Goal: Task Accomplishment & Management: Manage account settings

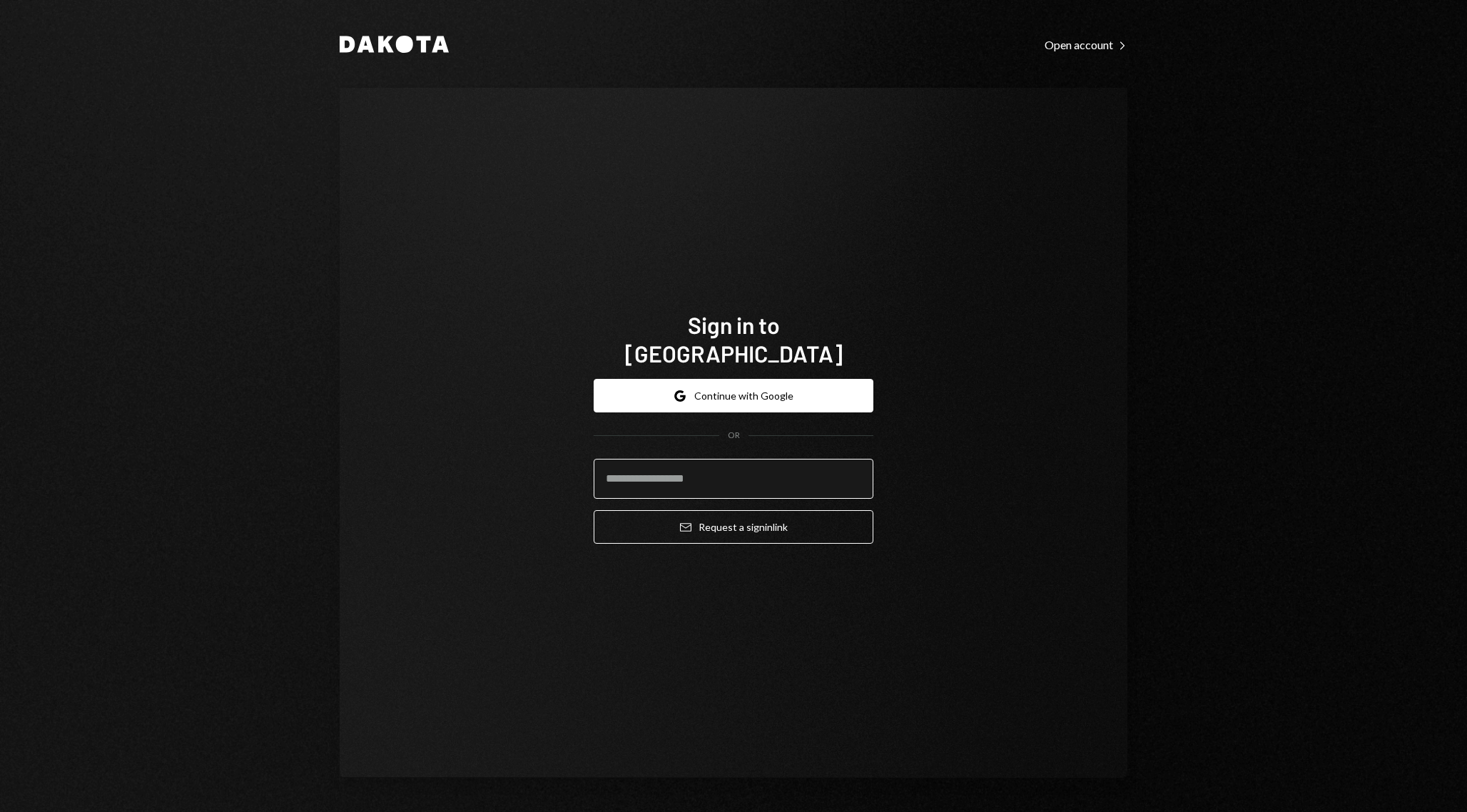
click at [757, 463] on input "email" at bounding box center [734, 478] width 280 height 40
click at [0, 811] on com-1password-button at bounding box center [0, 812] width 0 height 0
type input "**********"
click at [739, 510] on button "Email Request a sign in link" at bounding box center [734, 527] width 280 height 33
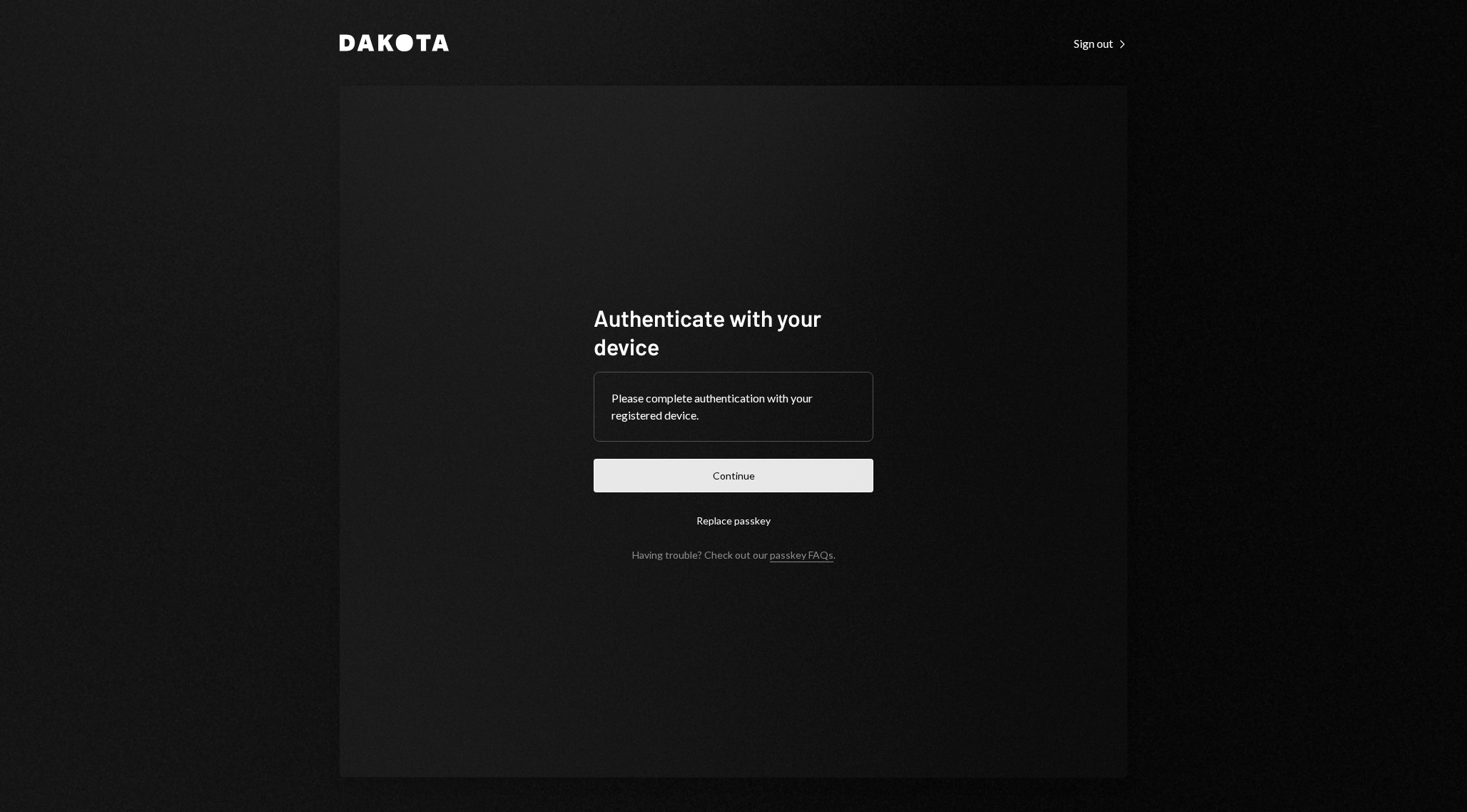
click at [794, 473] on button "Continue" at bounding box center [734, 475] width 280 height 33
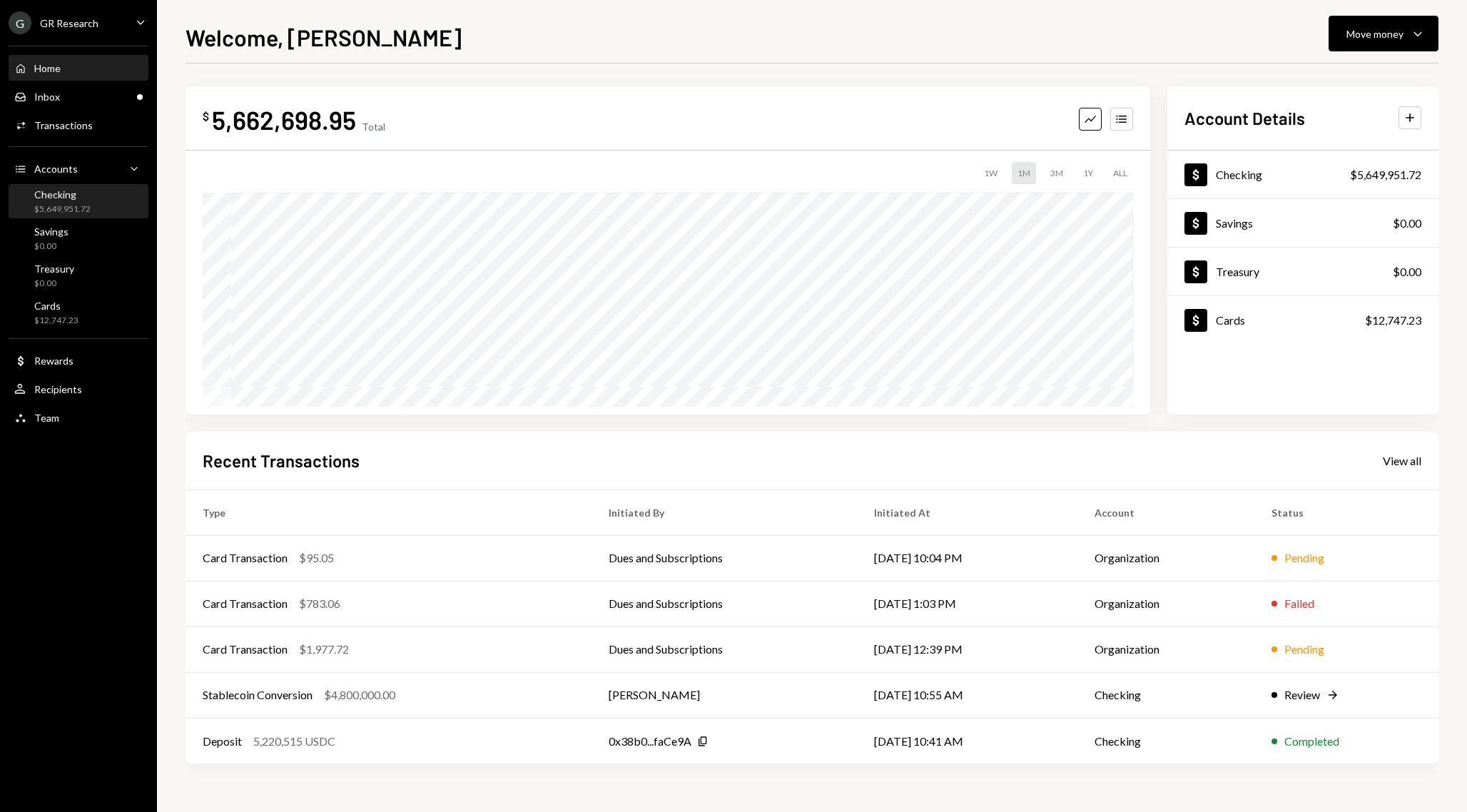
click at [116, 206] on div "Checking $5,649,951.72" at bounding box center [78, 202] width 128 height 27
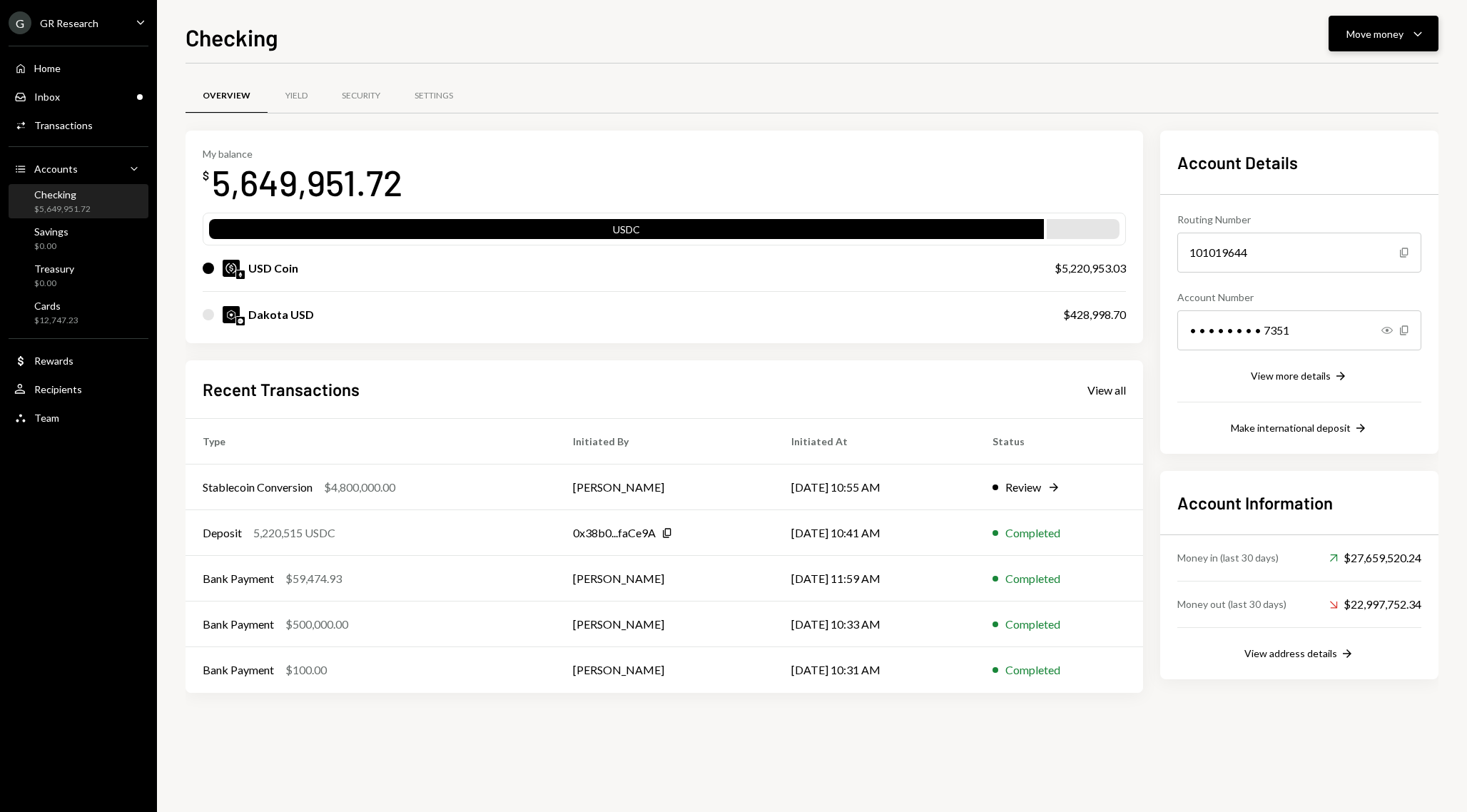
click at [1368, 37] on div "Move money" at bounding box center [1374, 33] width 57 height 15
click at [1355, 75] on div "Send" at bounding box center [1372, 77] width 104 height 15
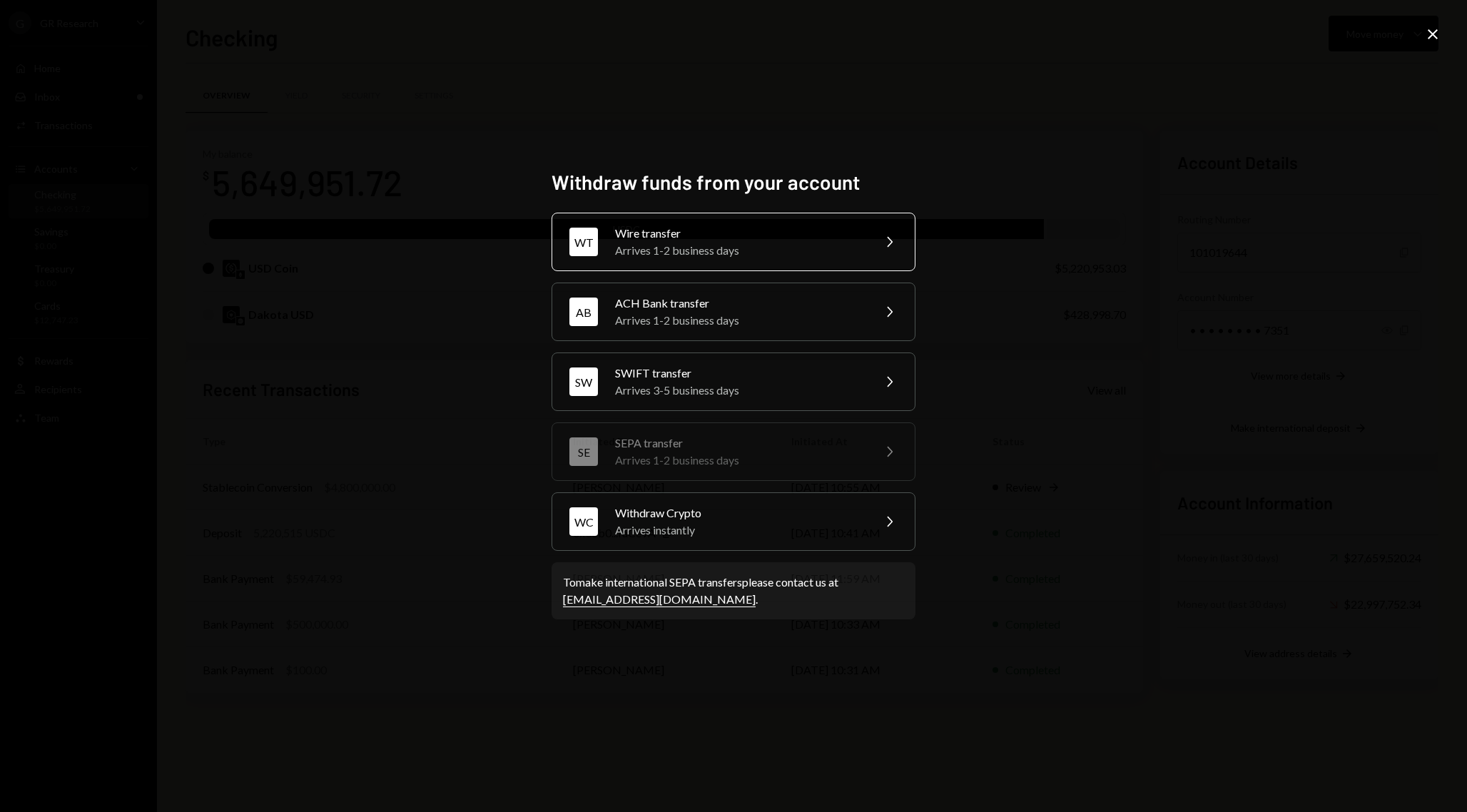
click at [807, 255] on div "Arrives 1-2 business days" at bounding box center [739, 251] width 248 height 17
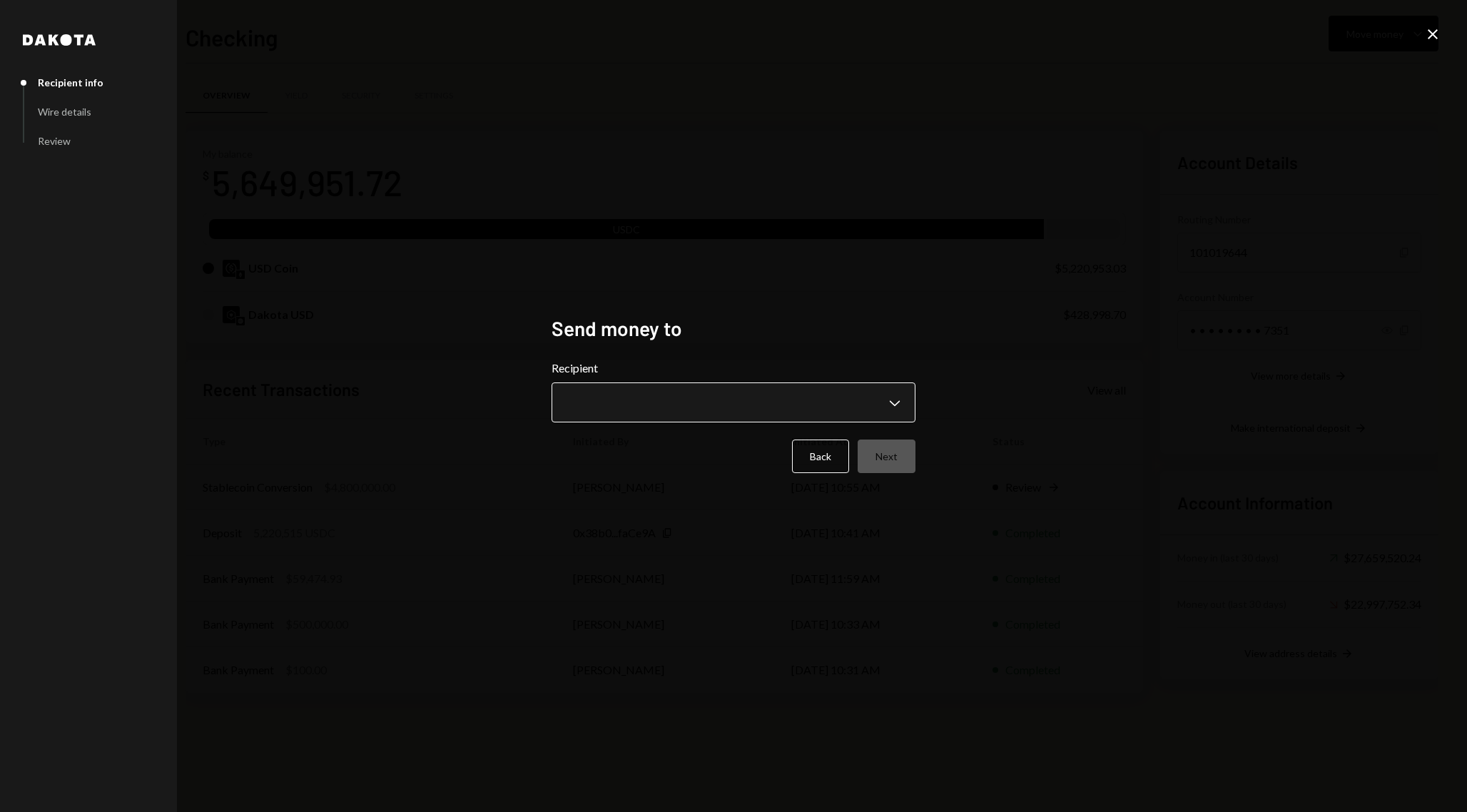
click at [812, 403] on body "G GR Research Caret Down Home Home Inbox Inbox Activities Transactions Accounts…" at bounding box center [733, 406] width 1467 height 812
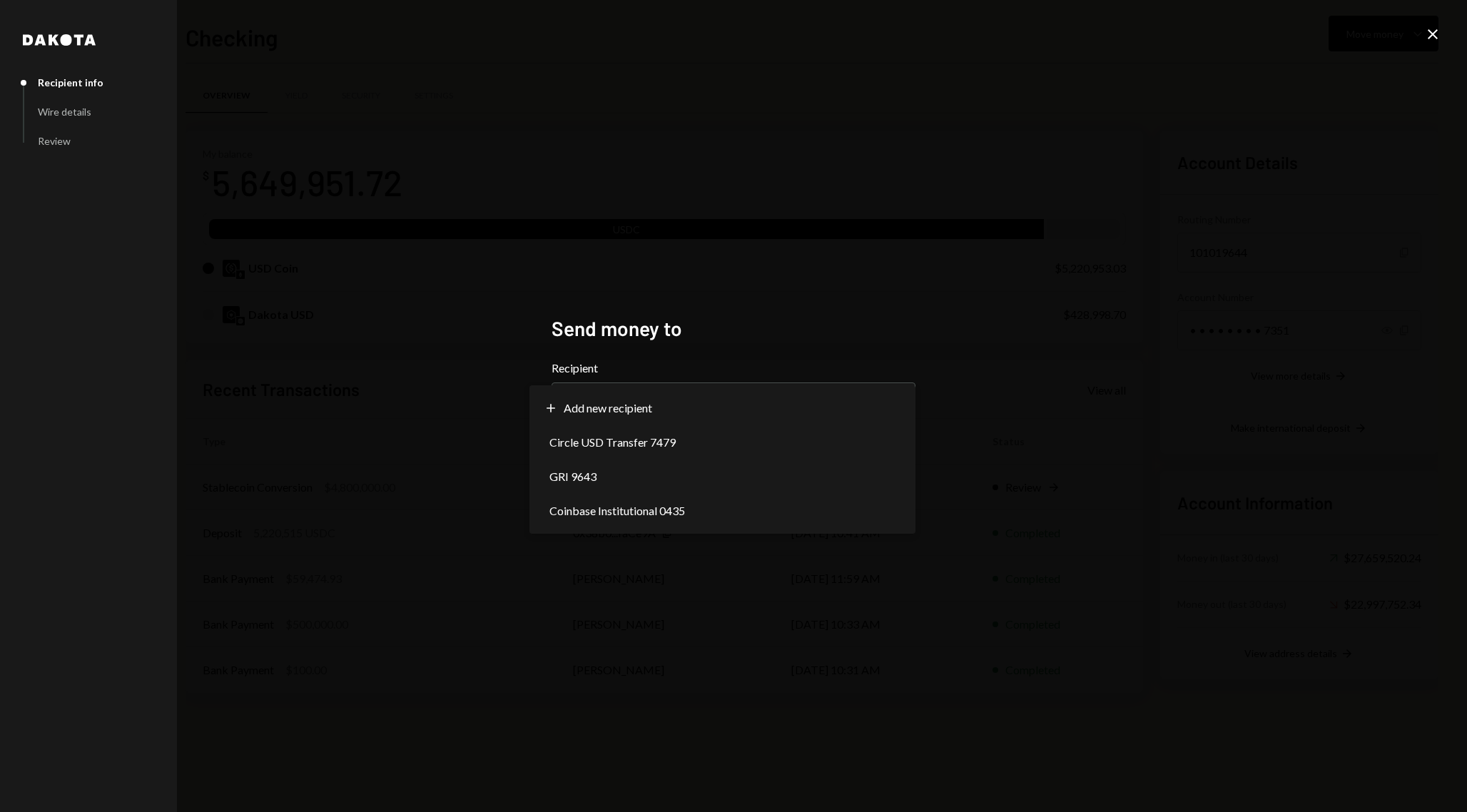
click at [798, 303] on div "**********" at bounding box center [733, 406] width 398 height 214
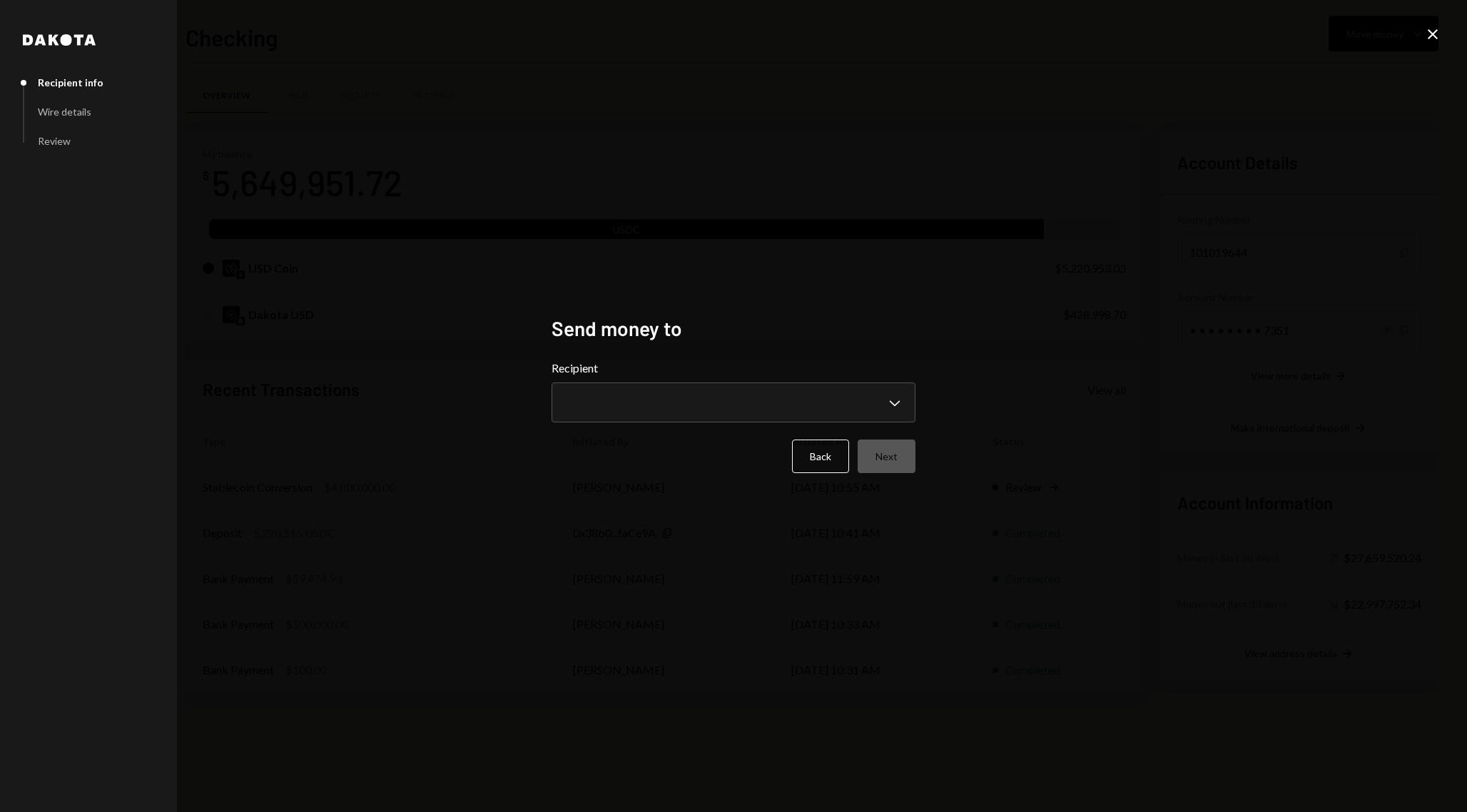
click at [1437, 35] on icon "Close" at bounding box center [1433, 34] width 17 height 17
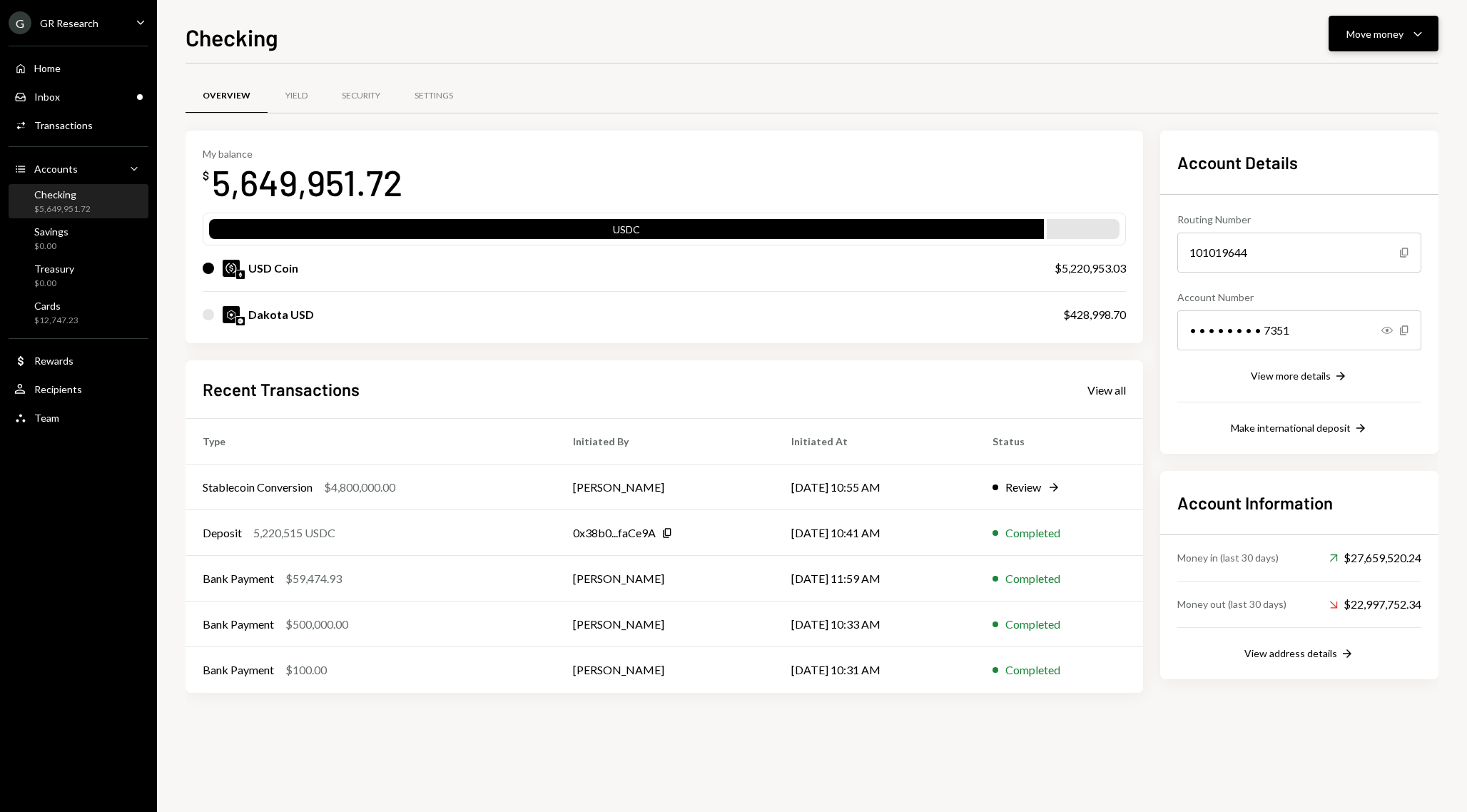
click at [1388, 37] on div "Move money" at bounding box center [1374, 33] width 57 height 15
click at [1361, 108] on div "Transfer" at bounding box center [1372, 108] width 104 height 15
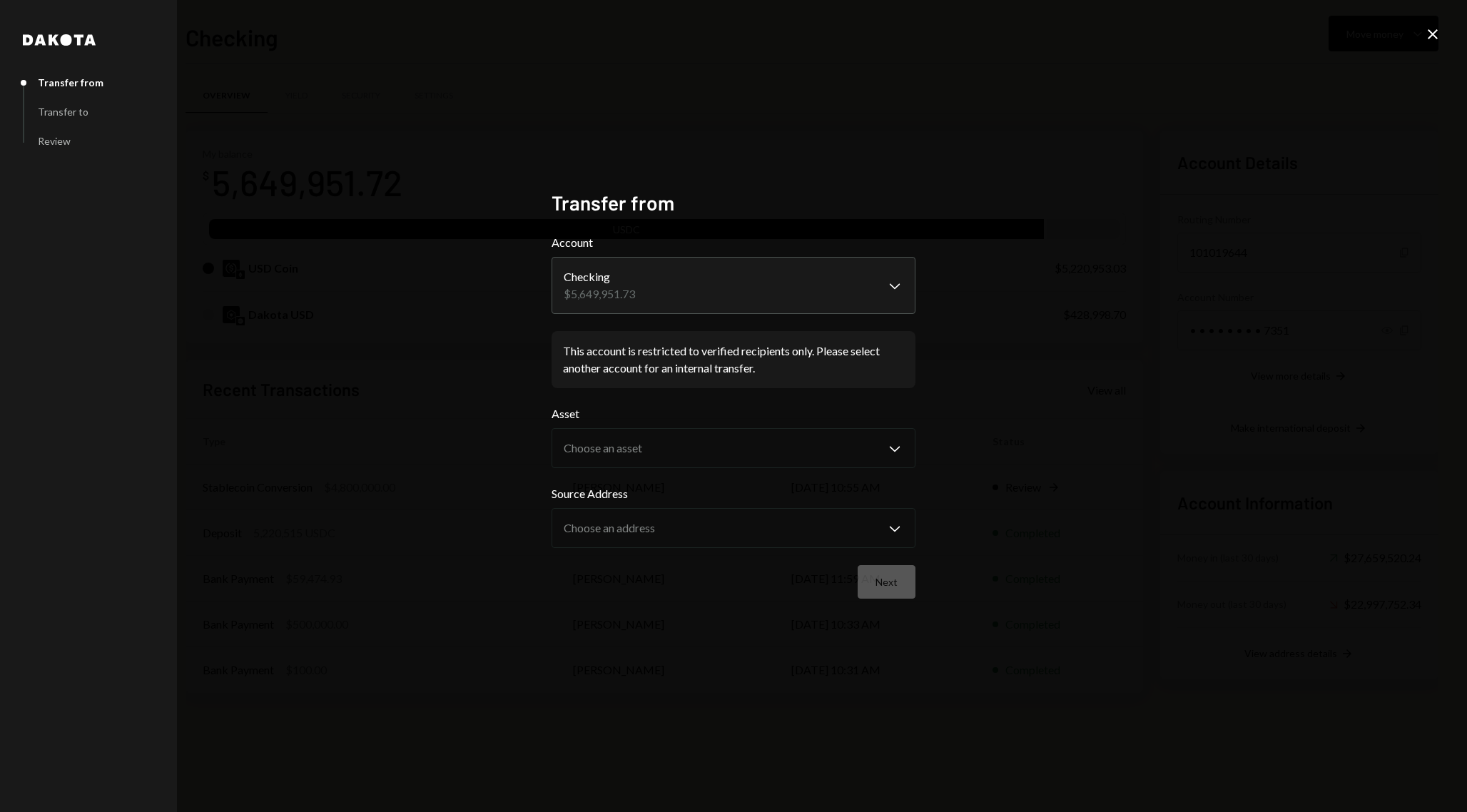
click at [1427, 40] on icon "Close" at bounding box center [1433, 34] width 17 height 17
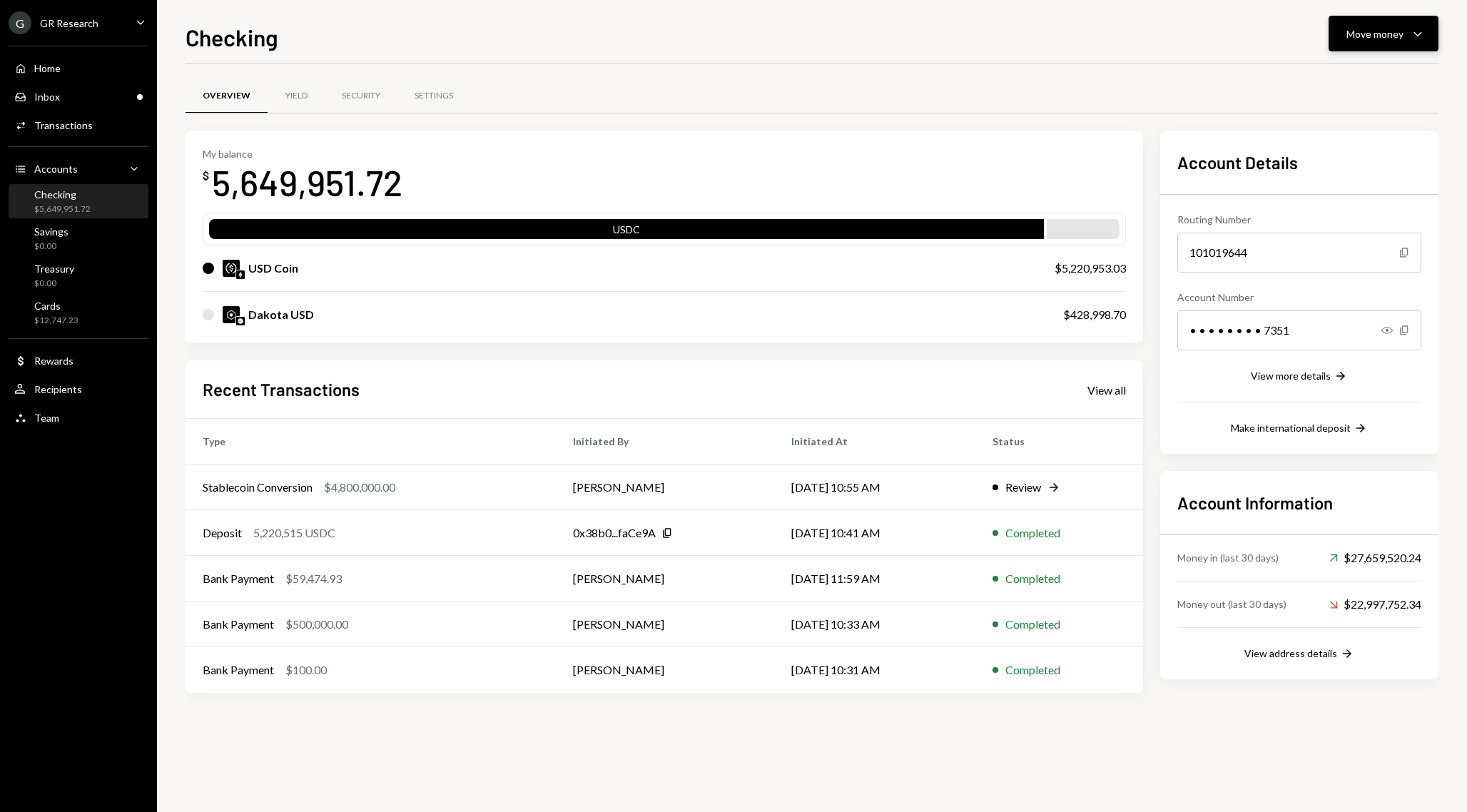
click at [1425, 40] on icon "Caret Down" at bounding box center [1418, 34] width 17 height 17
click at [1357, 89] on div "Withdraw Send" at bounding box center [1361, 77] width 142 height 32
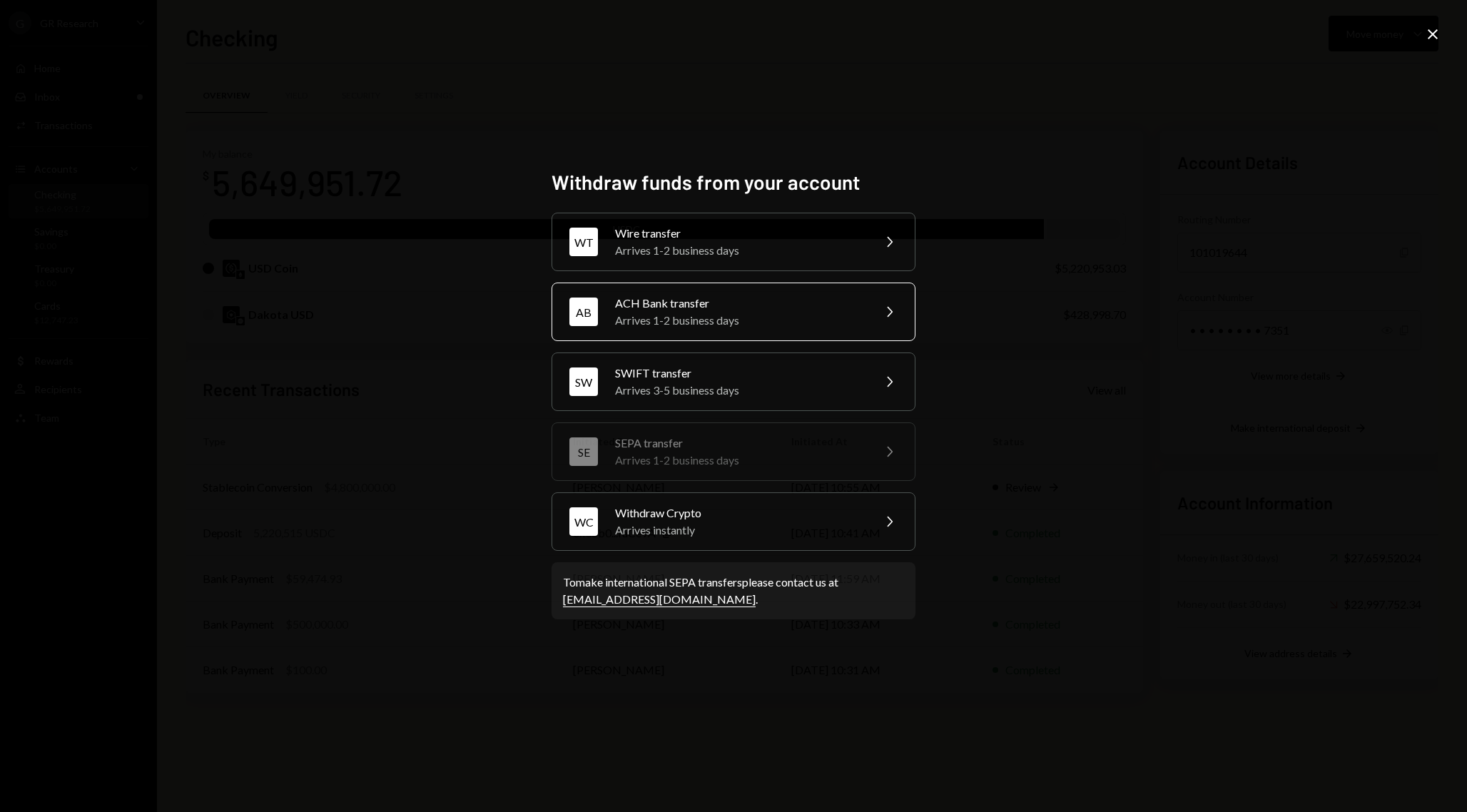
click at [815, 320] on div "Arrives 1-2 business days" at bounding box center [739, 320] width 248 height 17
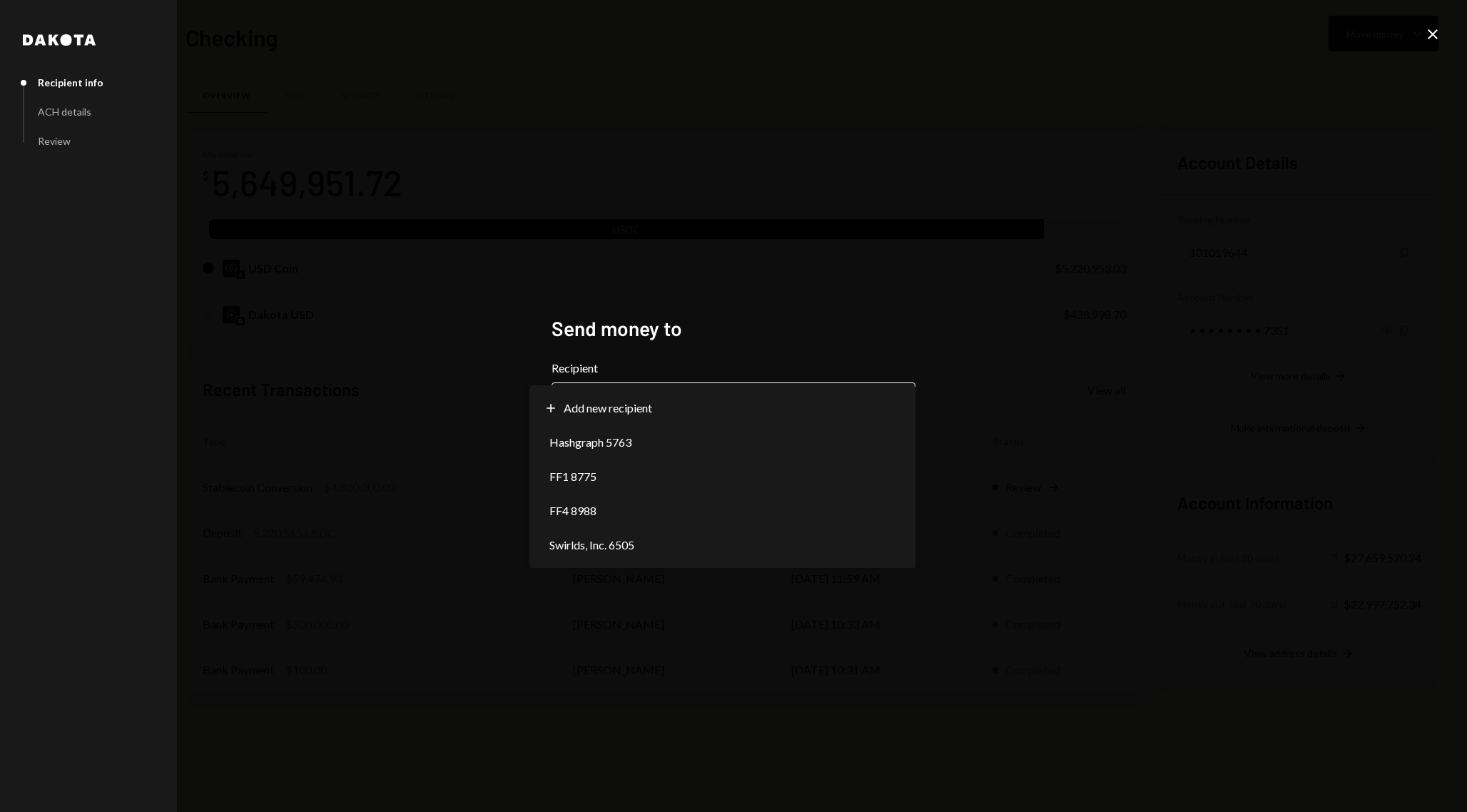
click at [716, 407] on body "G GR Research Caret Down Home Home Inbox Inbox Activities Transactions Accounts…" at bounding box center [733, 406] width 1467 height 812
select select "**********"
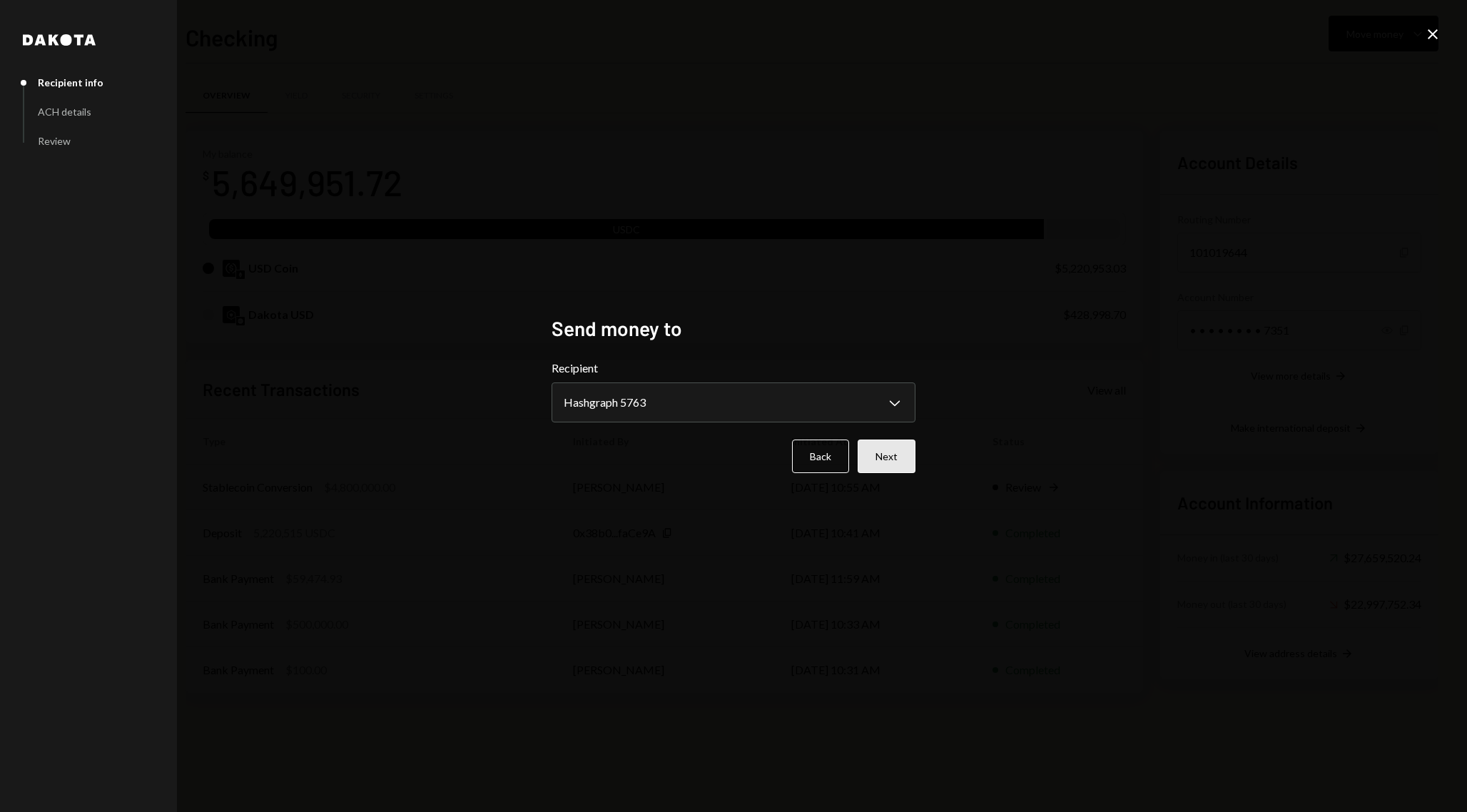
click at [903, 448] on button "Next" at bounding box center [886, 456] width 58 height 33
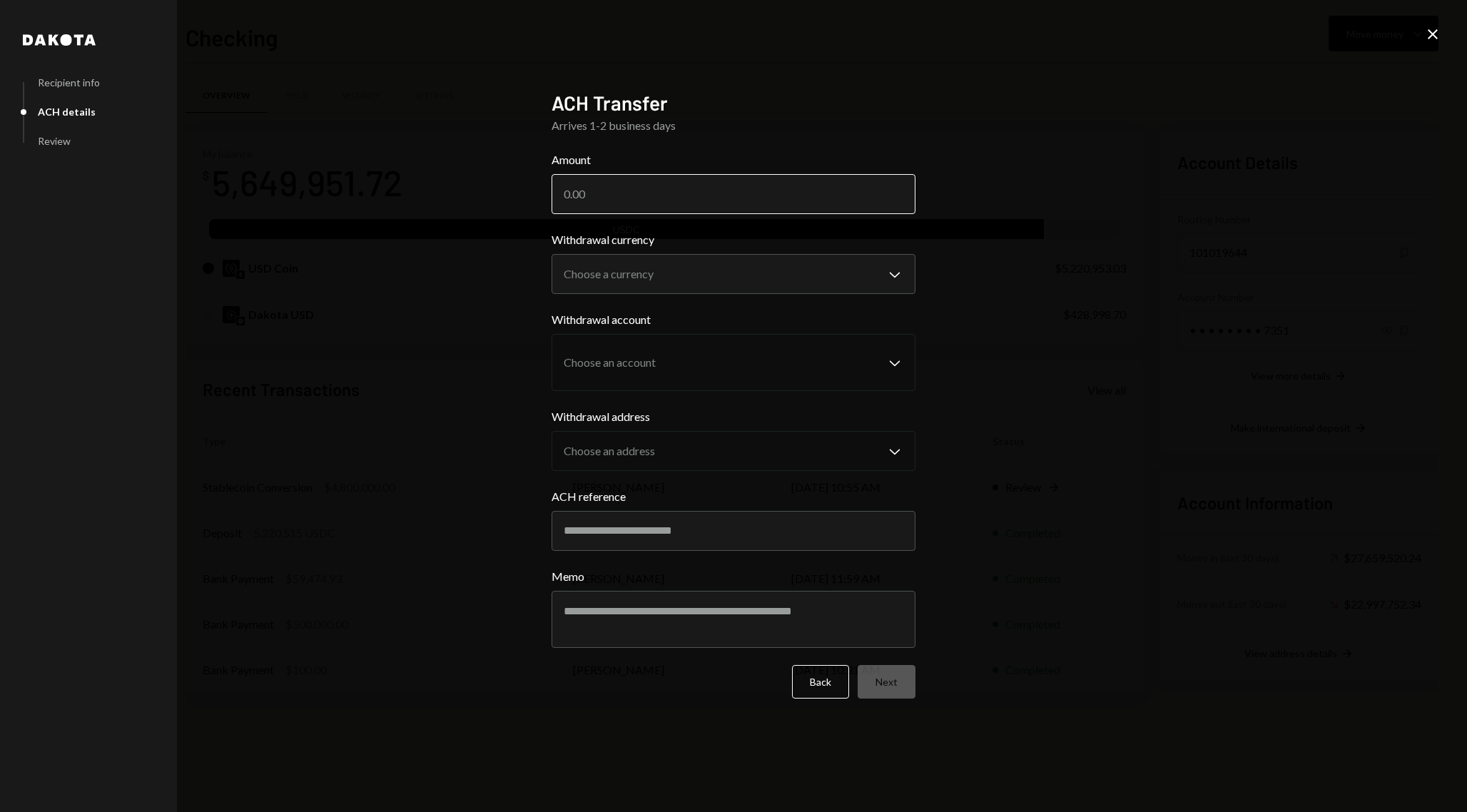
click at [652, 204] on input "Amount" at bounding box center [733, 194] width 364 height 40
paste input "82184.26"
type input "82184.26"
click at [680, 283] on body "G GR Research Caret Down Home Home Inbox Inbox Activities Transactions Accounts…" at bounding box center [733, 406] width 1467 height 812
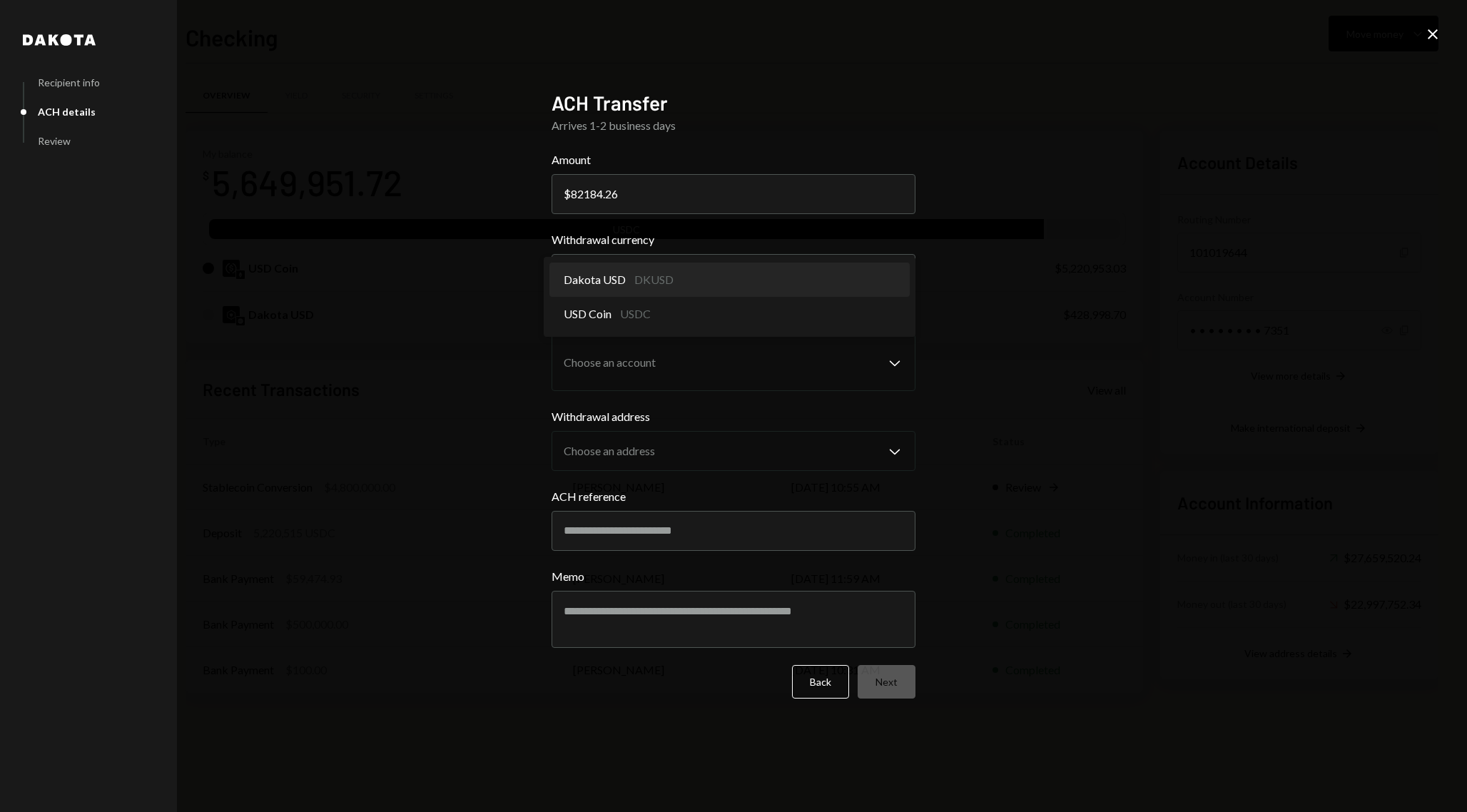
select select "*****"
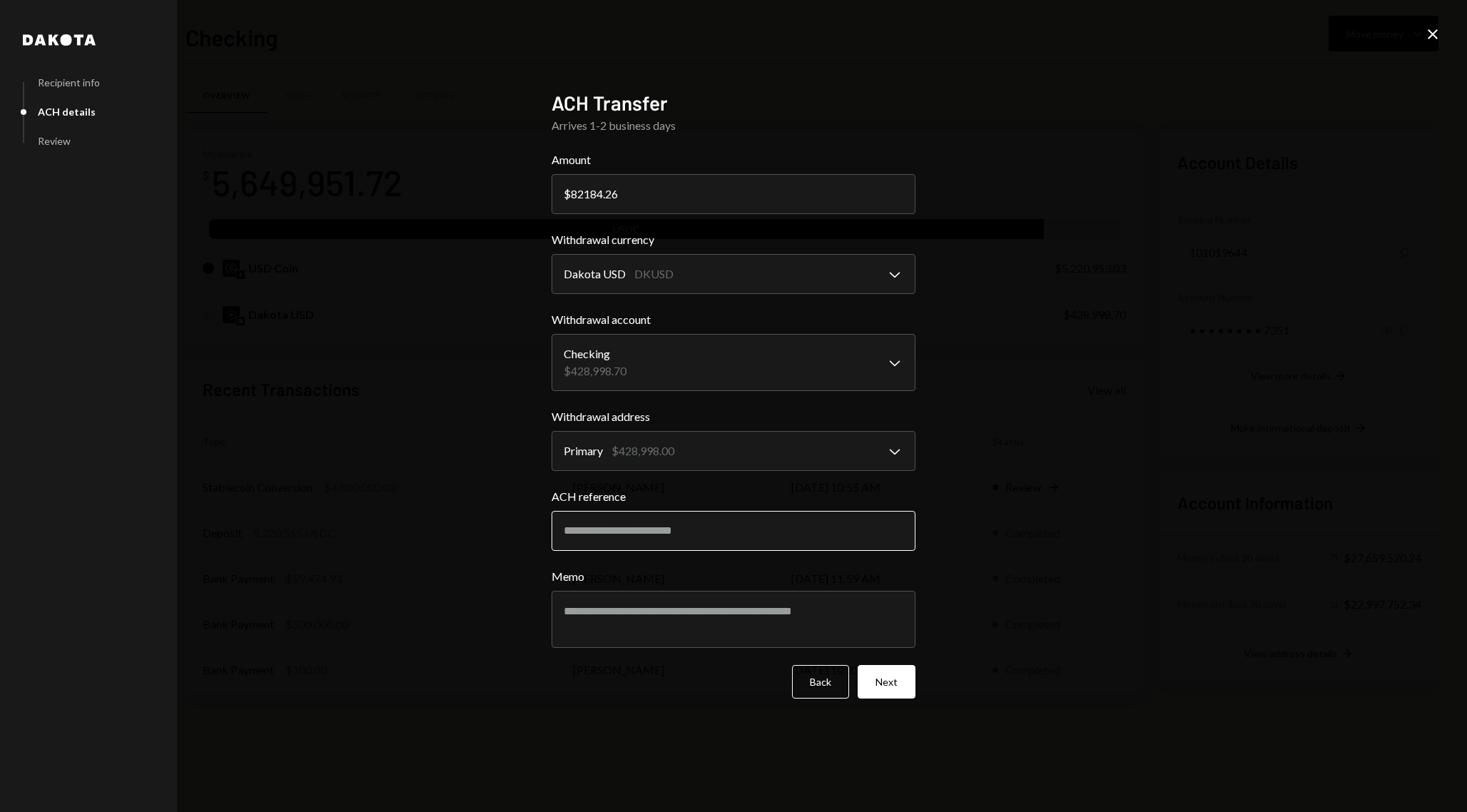
click at [684, 535] on input "ACH reference" at bounding box center [733, 531] width 364 height 40
type input "**********"
type textarea "**********"
click at [900, 682] on button "Next" at bounding box center [886, 682] width 58 height 33
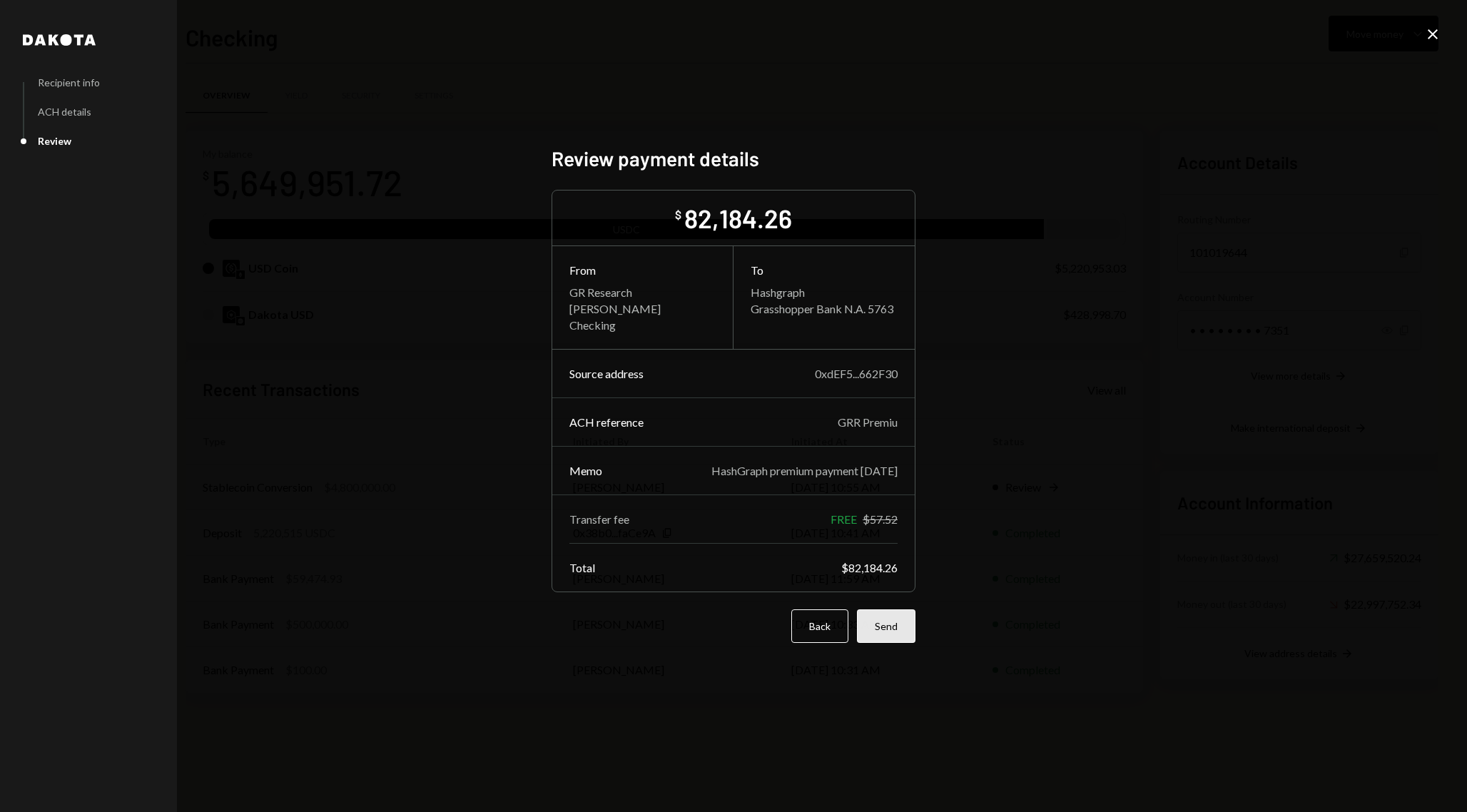
click at [892, 623] on button "Send" at bounding box center [886, 625] width 59 height 33
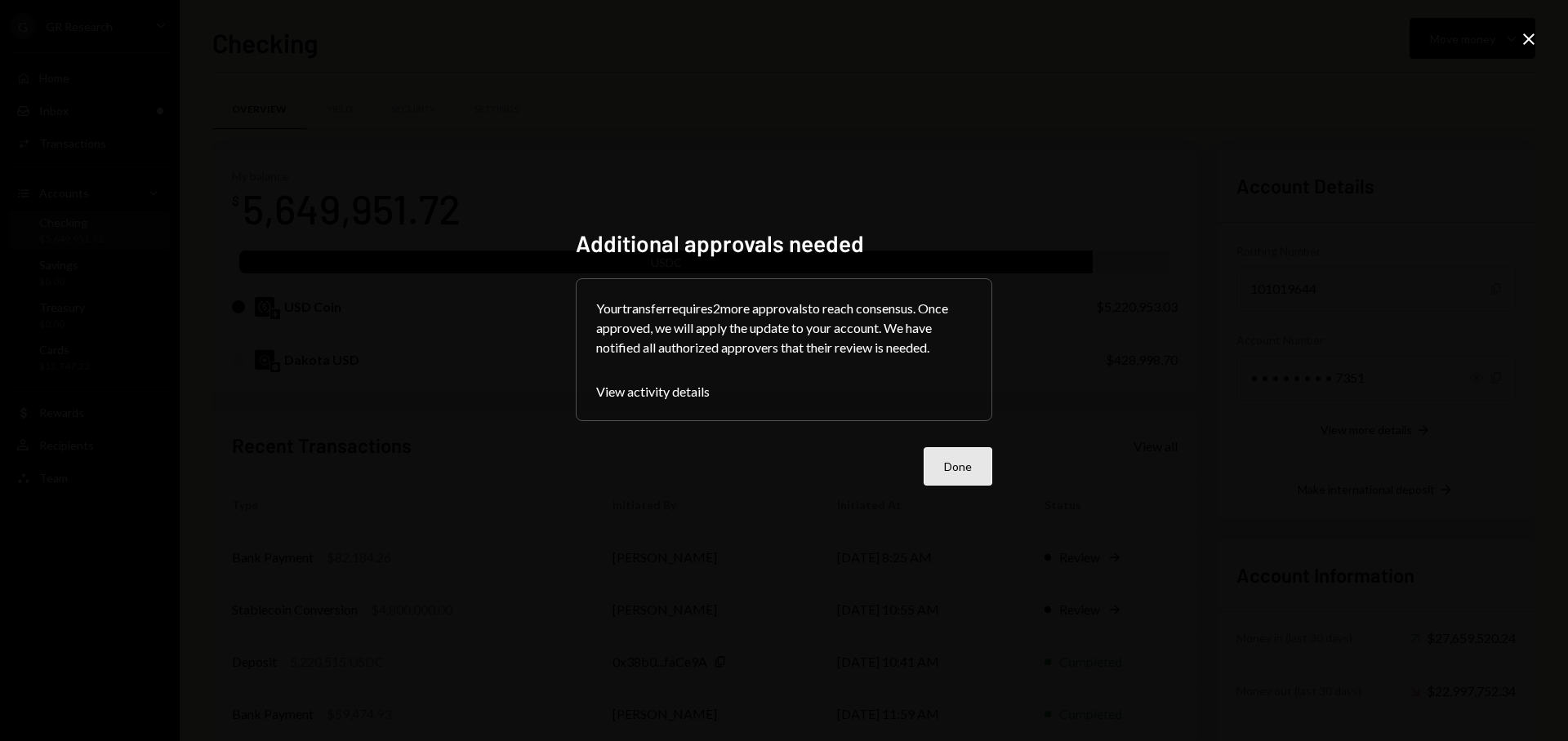
click at [980, 471] on button "Done" at bounding box center [958, 466] width 69 height 38
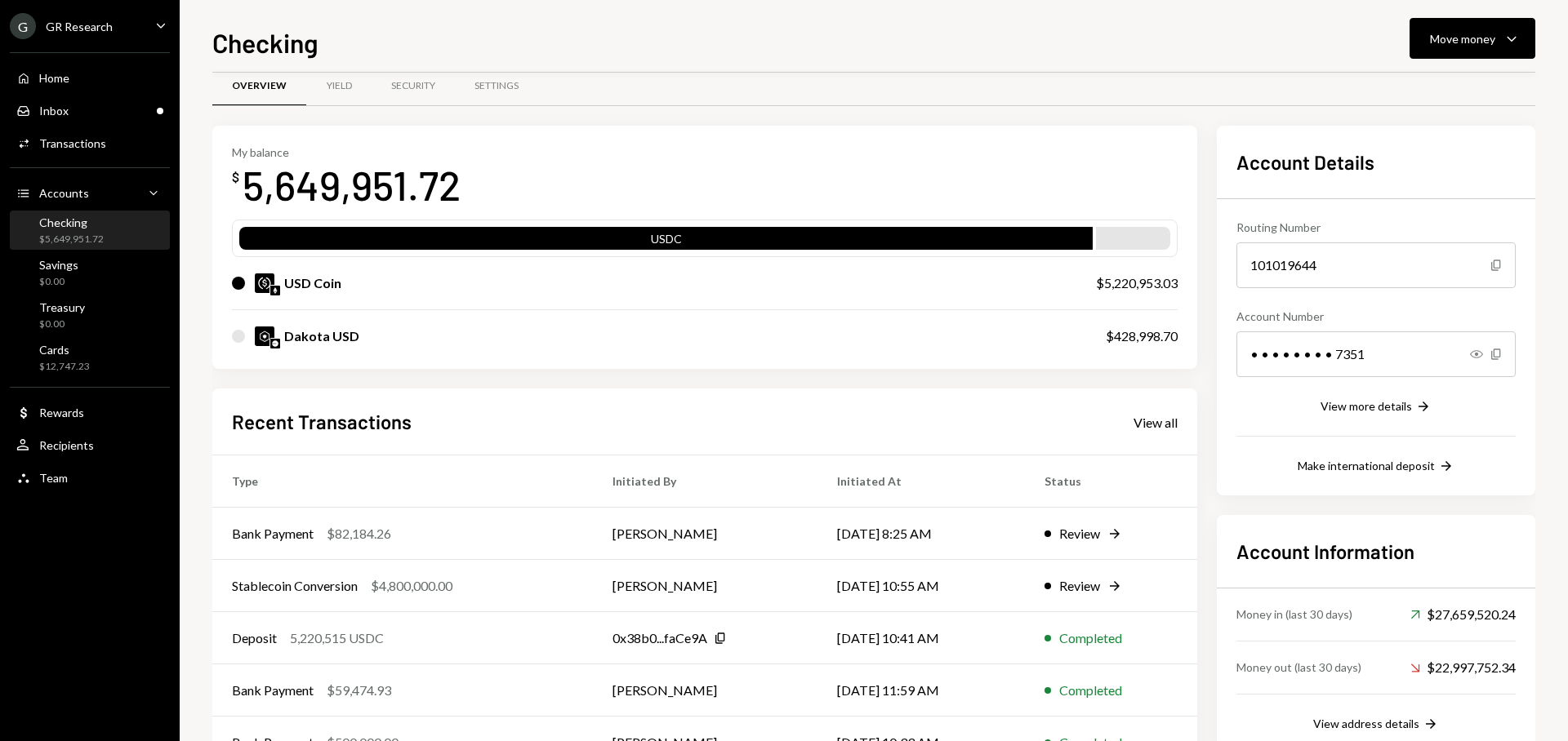
scroll to position [84, 0]
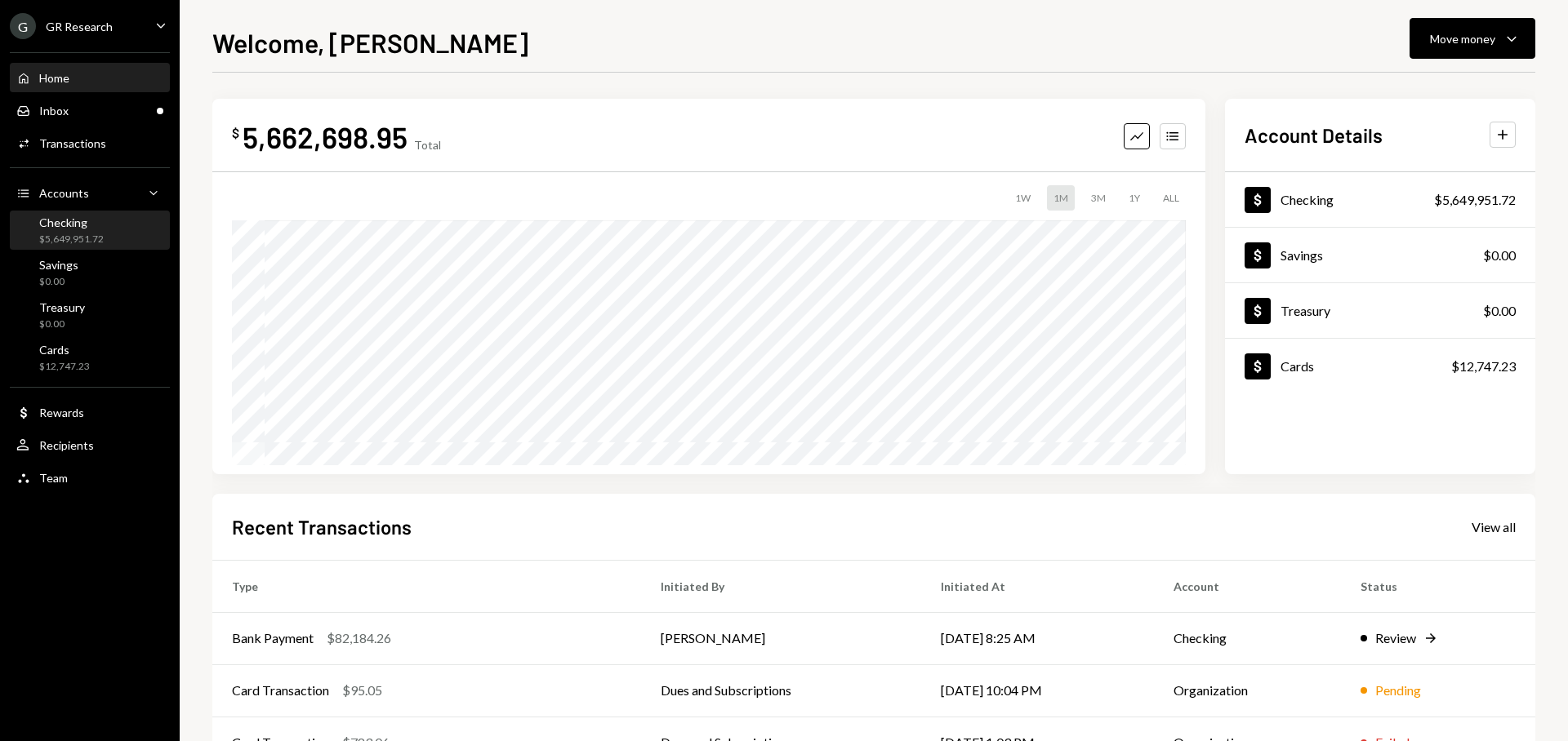
click at [96, 219] on div "Checking" at bounding box center [71, 222] width 64 height 14
